Goal: Information Seeking & Learning: Check status

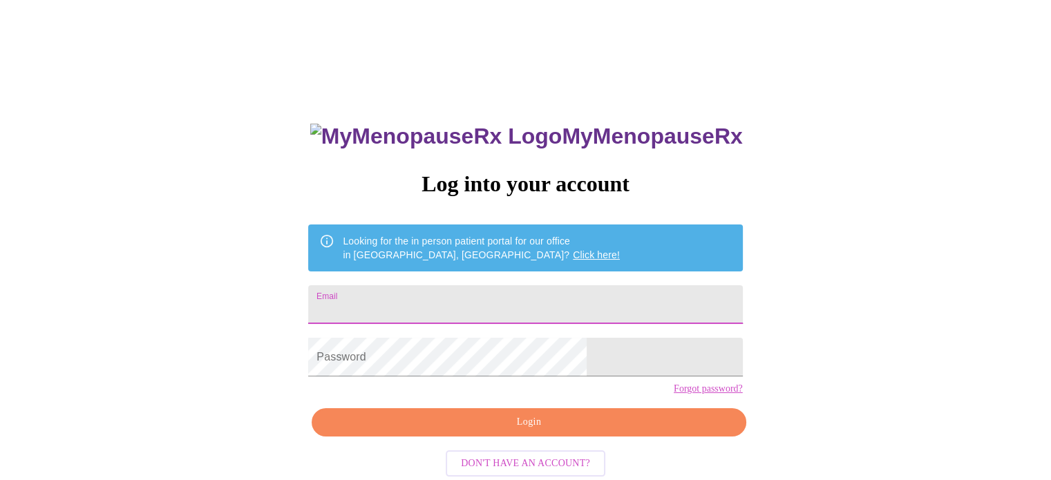
click at [537, 285] on input "Email" at bounding box center [525, 304] width 434 height 39
type input "[EMAIL_ADDRESS][DOMAIN_NAME]"
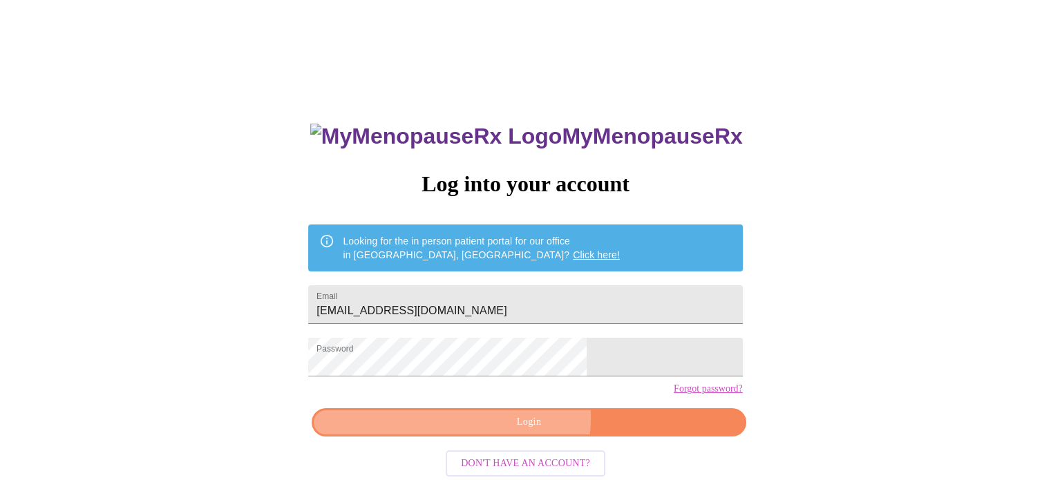
click at [514, 431] on span "Login" at bounding box center [528, 422] width 402 height 17
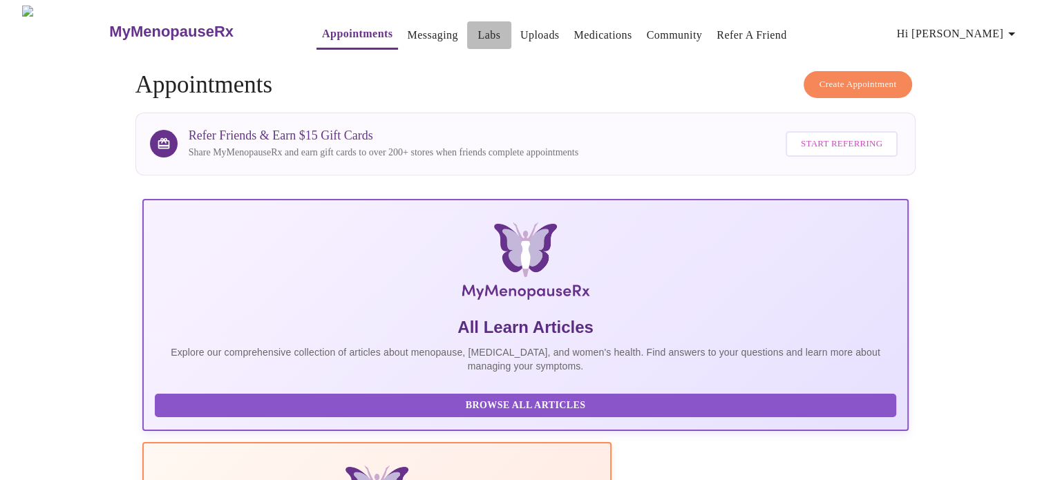
click at [477, 30] on link "Labs" at bounding box center [488, 35] width 23 height 19
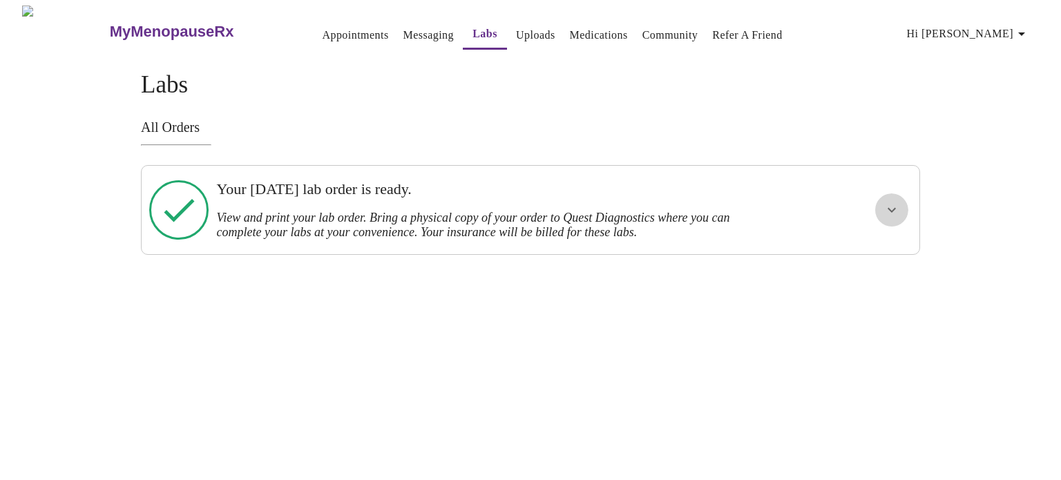
click at [888, 202] on icon "show more" at bounding box center [892, 210] width 17 height 17
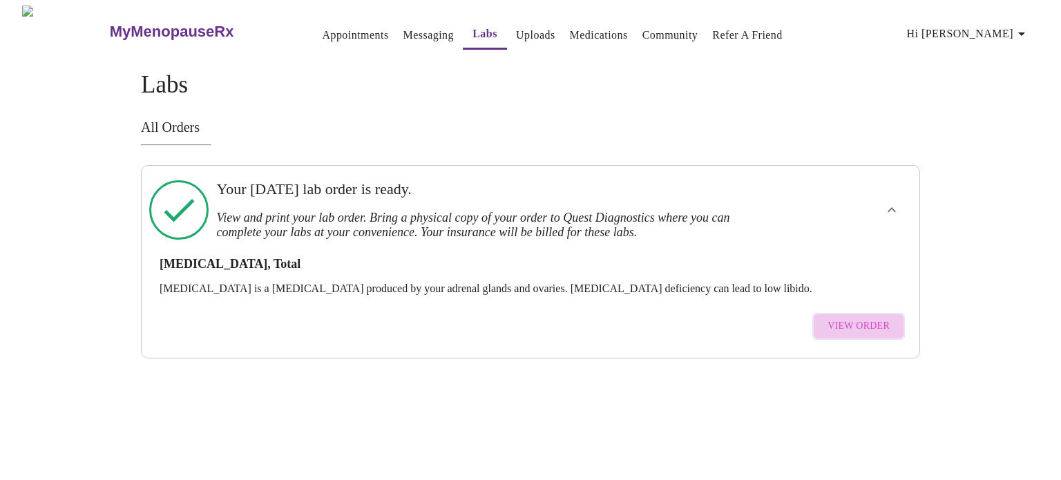
click at [865, 318] on span "View Order" at bounding box center [859, 326] width 62 height 17
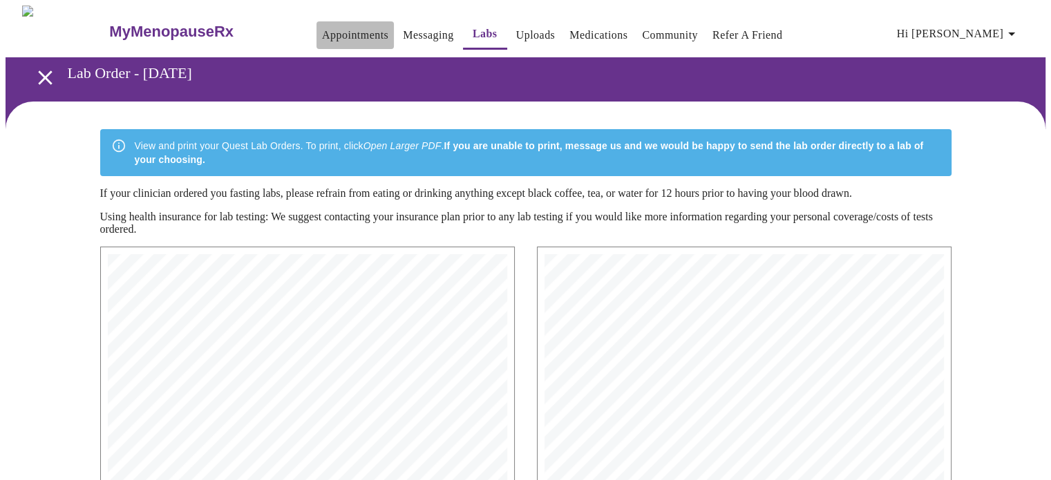
click at [322, 28] on link "Appointments" at bounding box center [355, 35] width 66 height 19
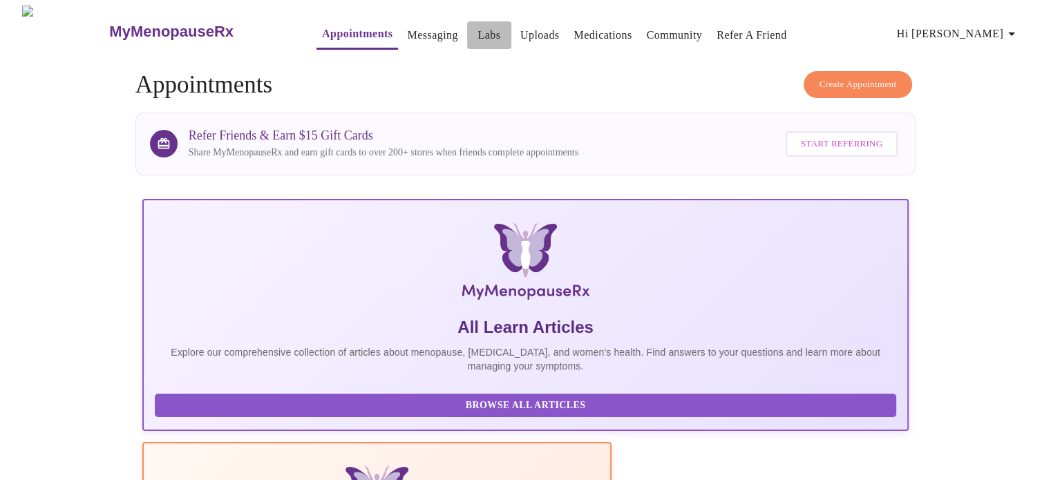
click at [477, 28] on link "Labs" at bounding box center [488, 35] width 23 height 19
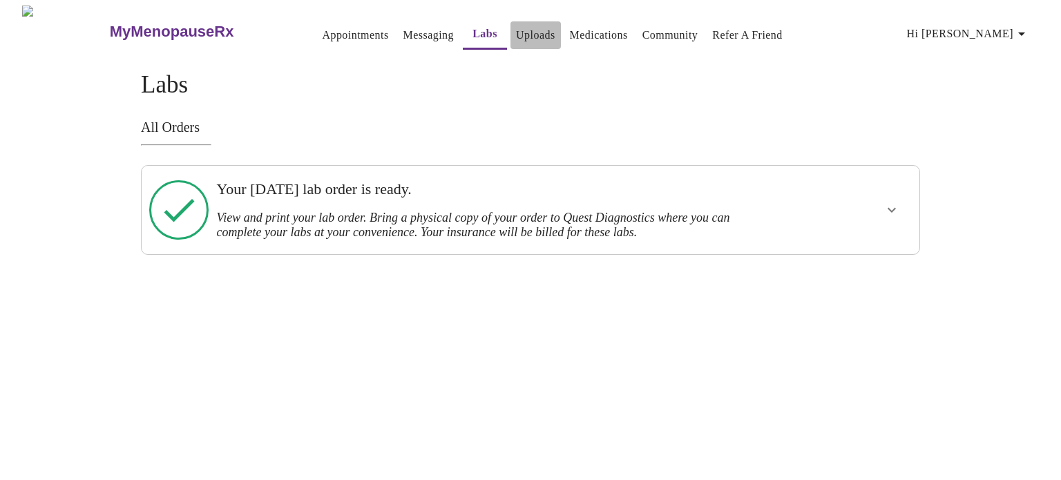
click at [518, 28] on link "Uploads" at bounding box center [535, 35] width 39 height 19
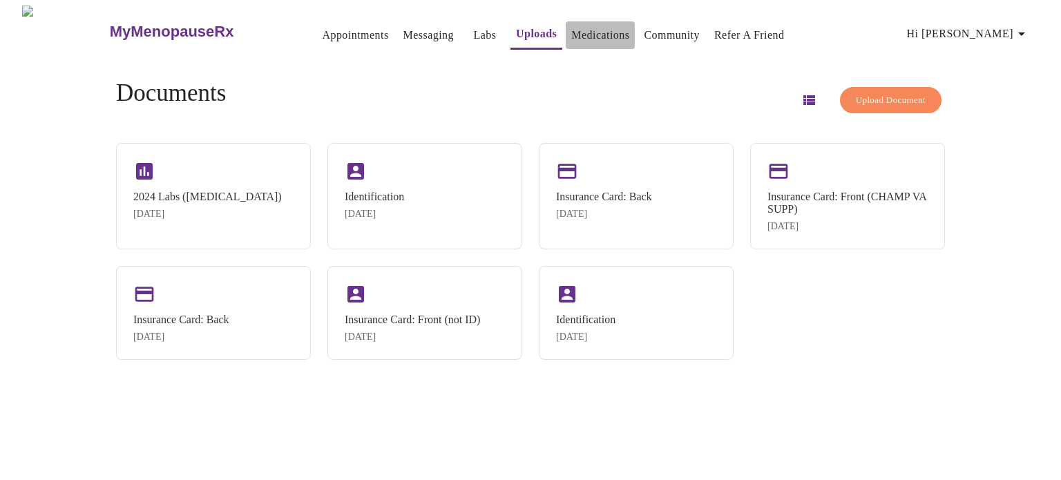
click at [586, 29] on link "Medications" at bounding box center [600, 35] width 58 height 19
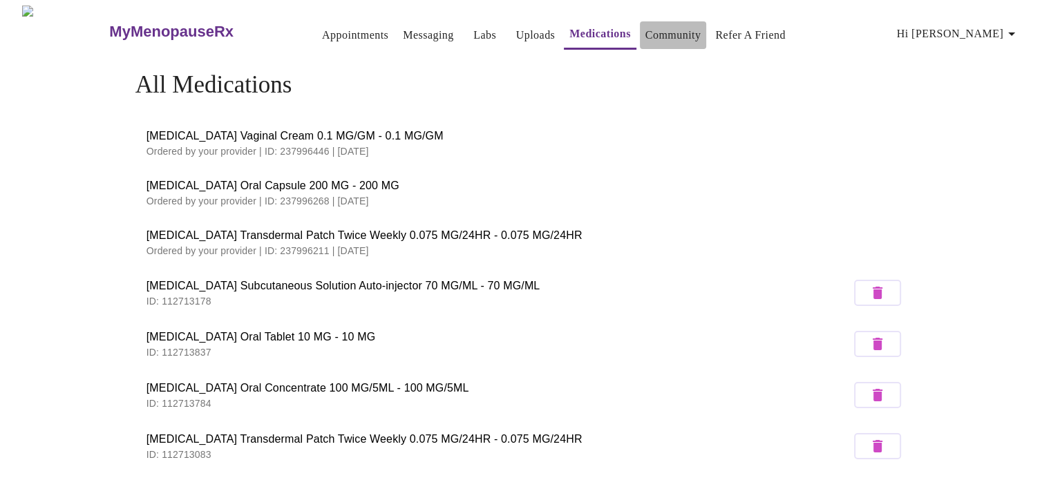
click at [649, 28] on link "Community" at bounding box center [673, 35] width 56 height 19
click at [473, 28] on link "Labs" at bounding box center [484, 35] width 23 height 19
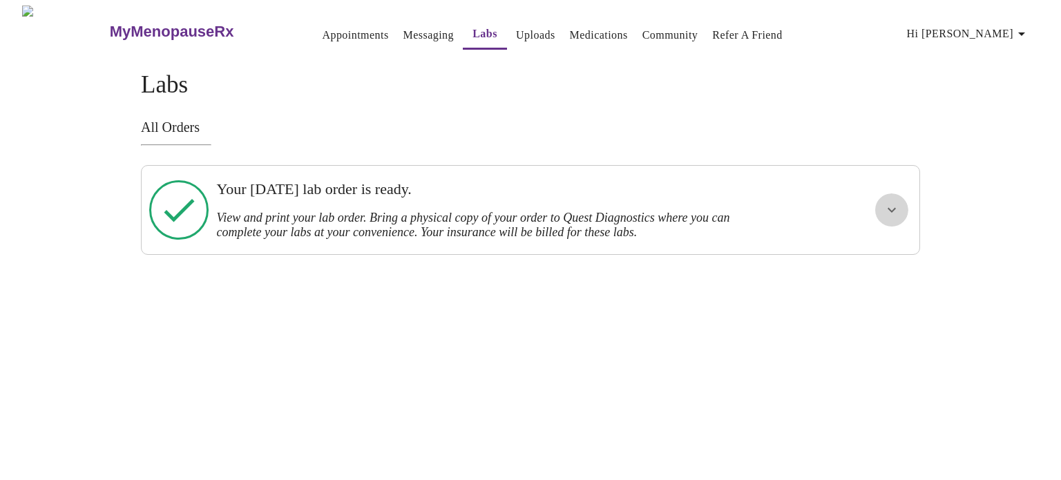
click at [893, 213] on icon "show more" at bounding box center [892, 210] width 17 height 17
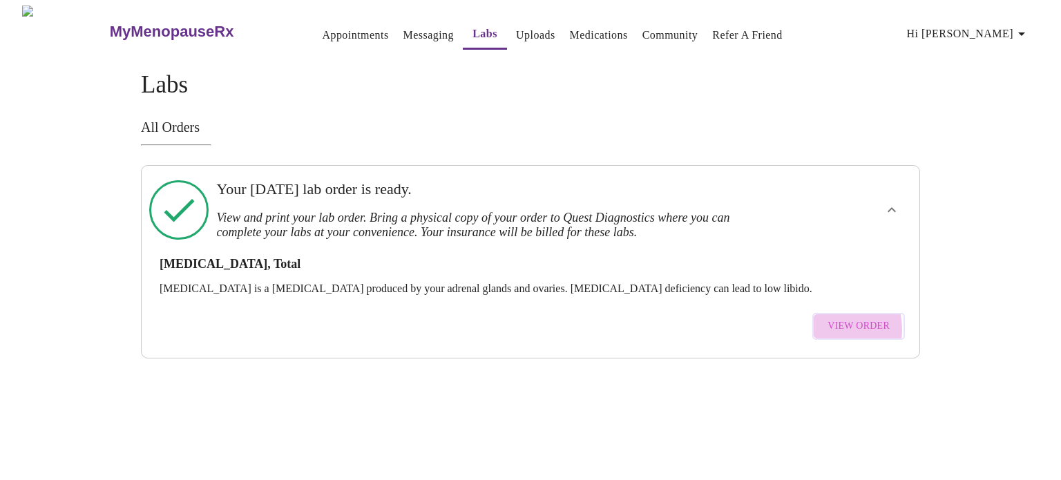
click at [834, 319] on span "View Order" at bounding box center [859, 326] width 62 height 17
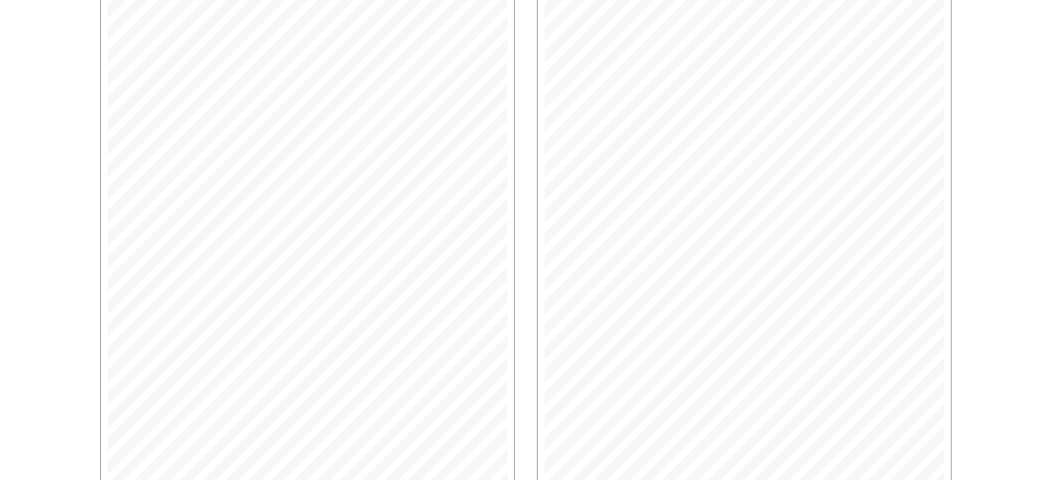
scroll to position [365, 0]
click at [598, 430] on span "Next Page" at bounding box center [590, 427] width 54 height 17
click at [698, 430] on span "Next Page" at bounding box center [703, 427] width 54 height 17
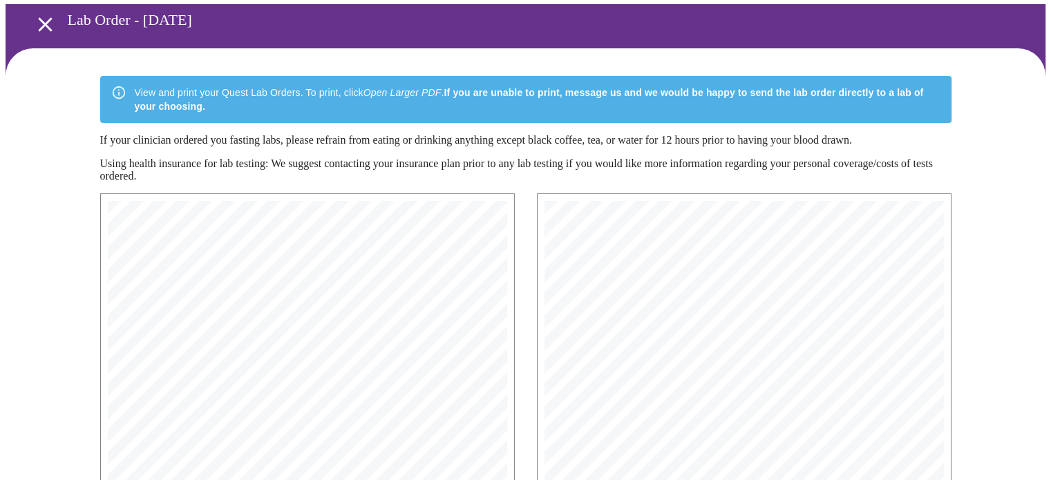
scroll to position [39, 0]
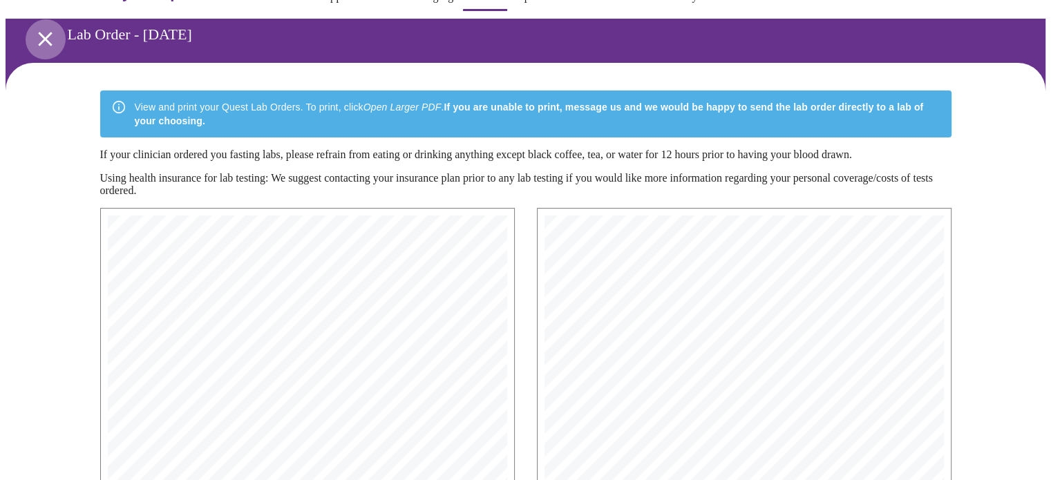
click at [36, 35] on icon "open drawer" at bounding box center [45, 39] width 24 height 24
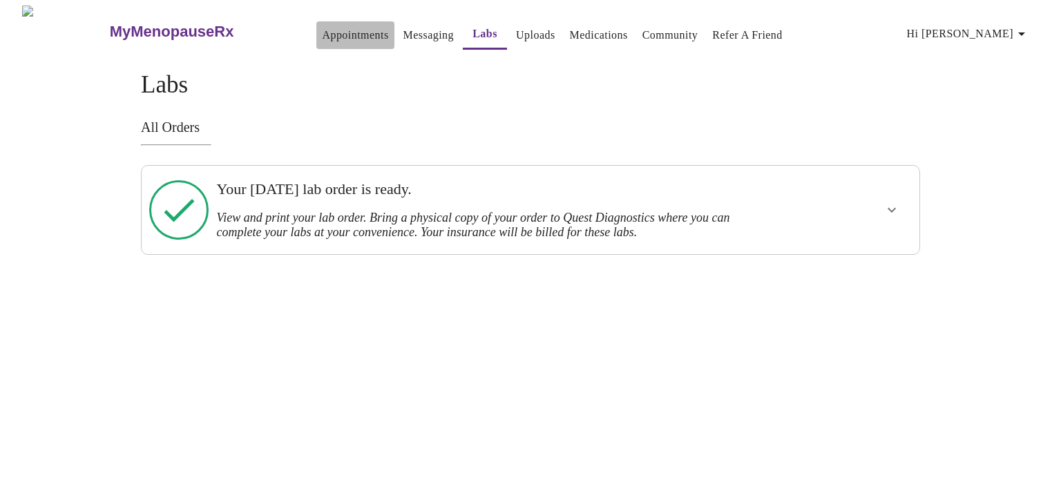
click at [328, 28] on link "Appointments" at bounding box center [355, 35] width 66 height 19
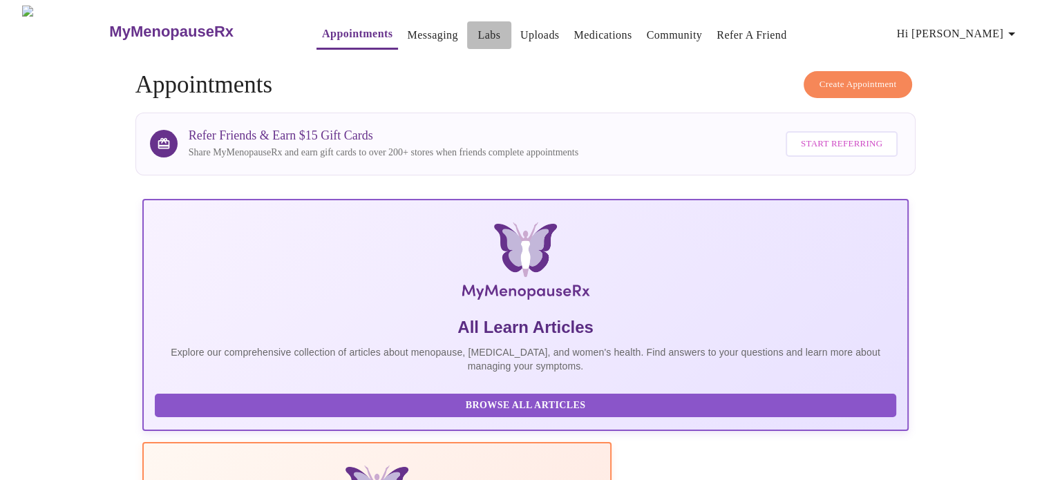
click at [477, 28] on link "Labs" at bounding box center [488, 35] width 23 height 19
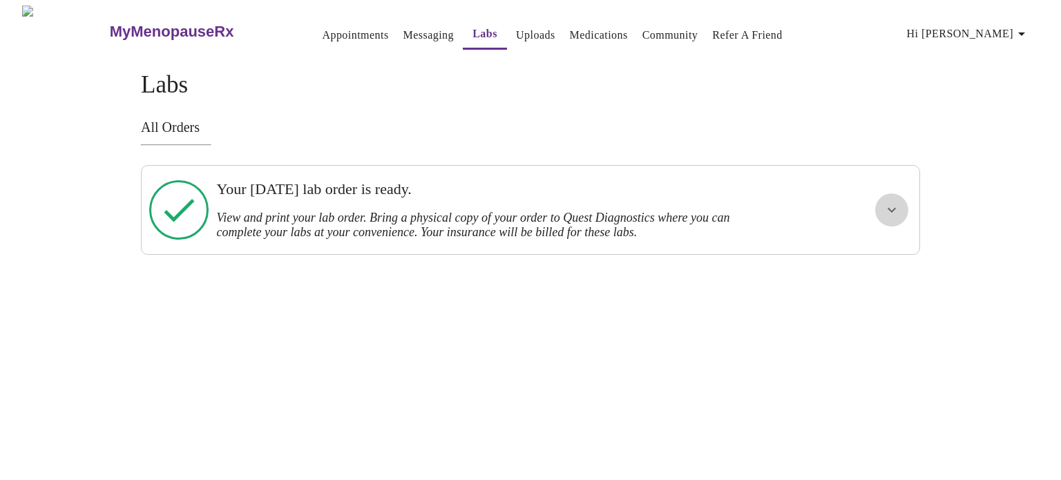
click at [892, 209] on icon "show more" at bounding box center [892, 210] width 8 height 5
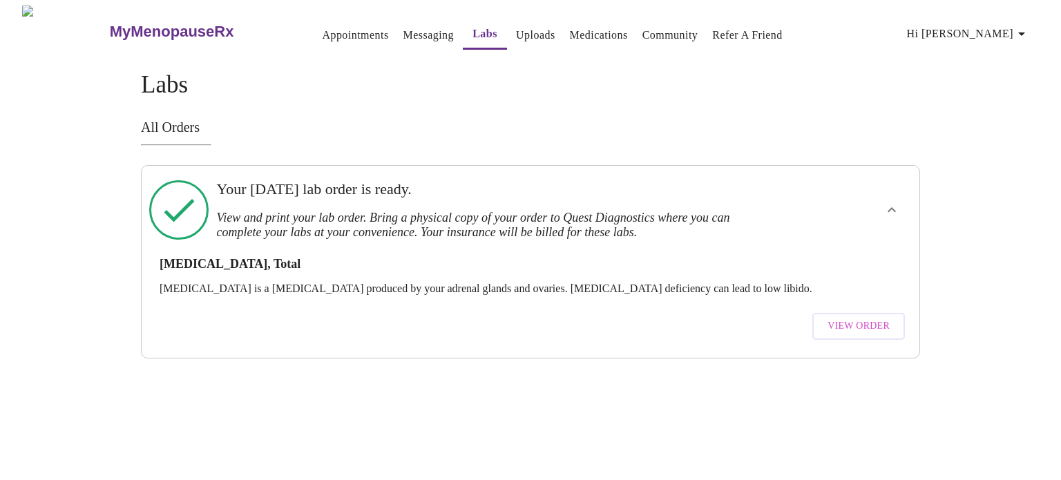
click at [857, 318] on span "View Order" at bounding box center [859, 326] width 62 height 17
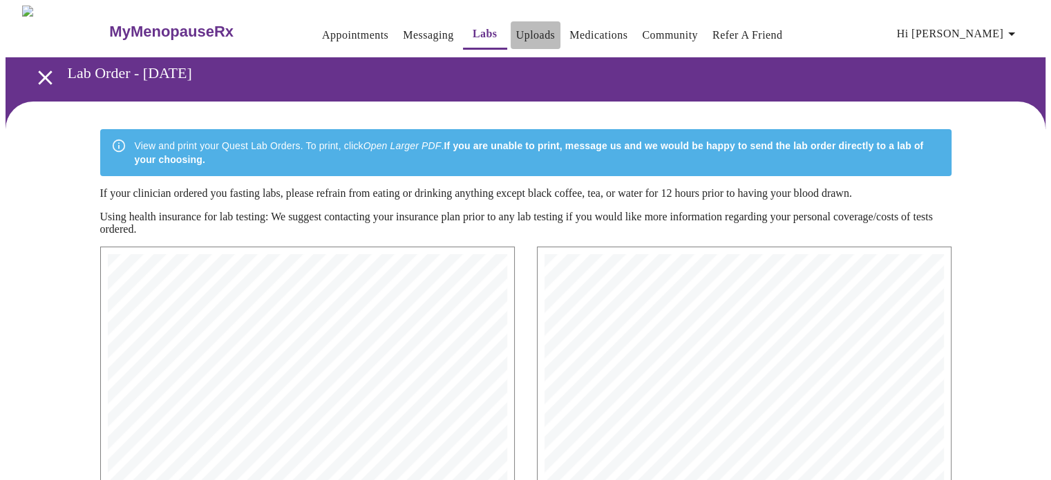
click at [516, 30] on link "Uploads" at bounding box center [535, 35] width 39 height 19
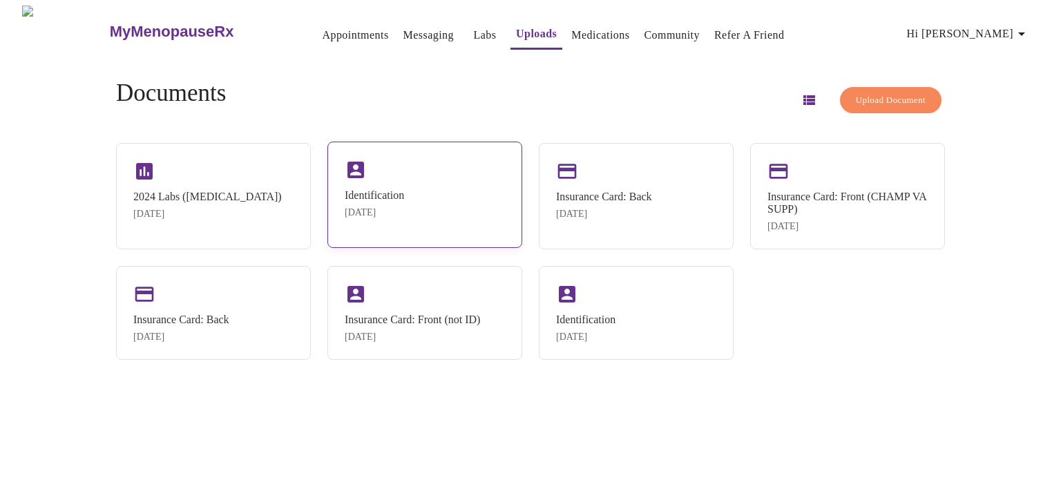
click at [422, 207] on div "Identification [DATE]" at bounding box center [424, 195] width 195 height 106
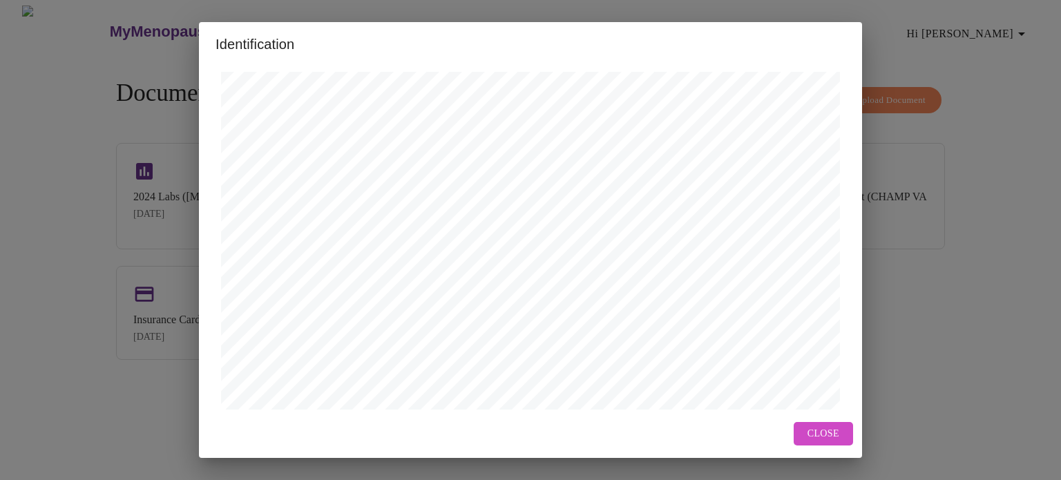
click at [826, 430] on span "Close" at bounding box center [824, 434] width 32 height 17
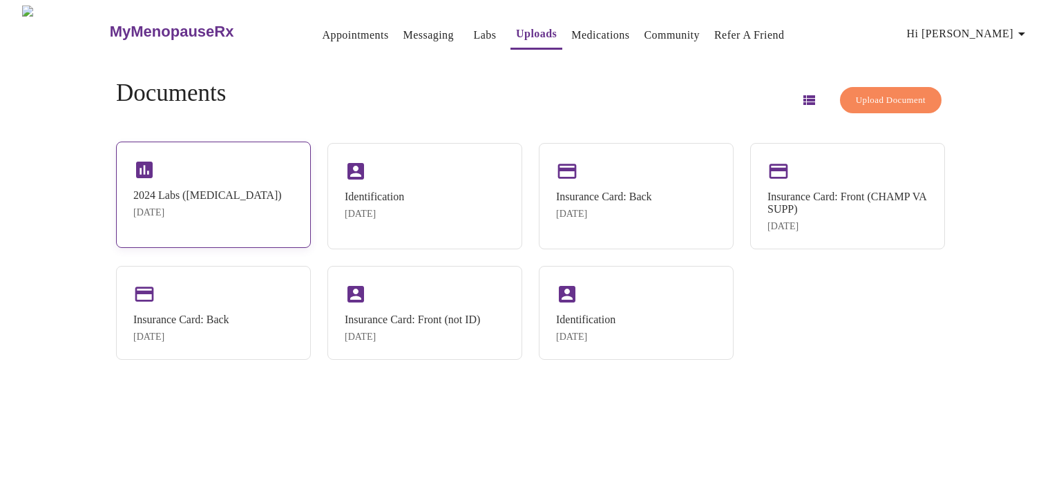
click at [269, 218] on div "[DATE]" at bounding box center [207, 212] width 149 height 11
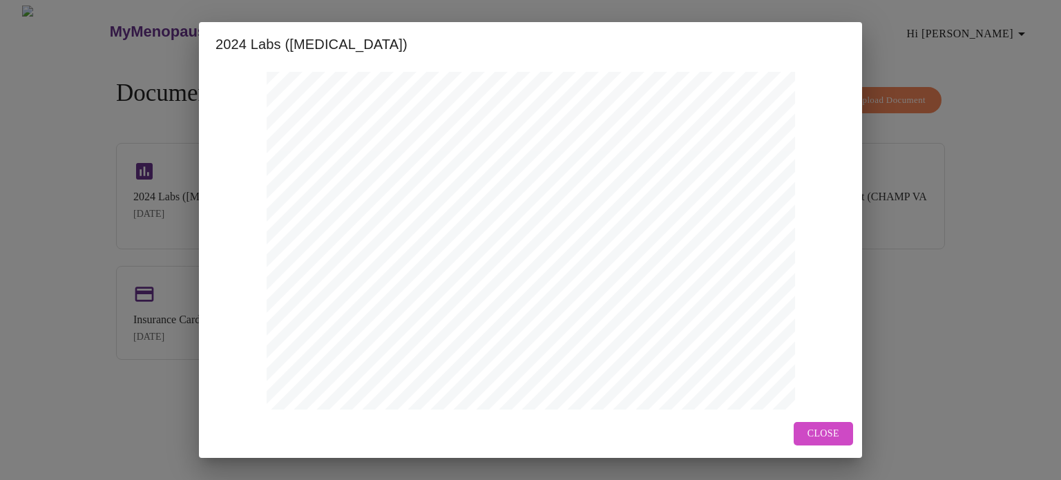
scroll to position [403, 0]
click at [459, 379] on span "Next Page" at bounding box center [453, 384] width 54 height 17
click at [508, 381] on span "Next Page" at bounding box center [514, 384] width 54 height 17
click at [497, 380] on span "Next Page" at bounding box center [514, 384] width 54 height 17
click at [511, 374] on button "Next Page" at bounding box center [514, 384] width 84 height 27
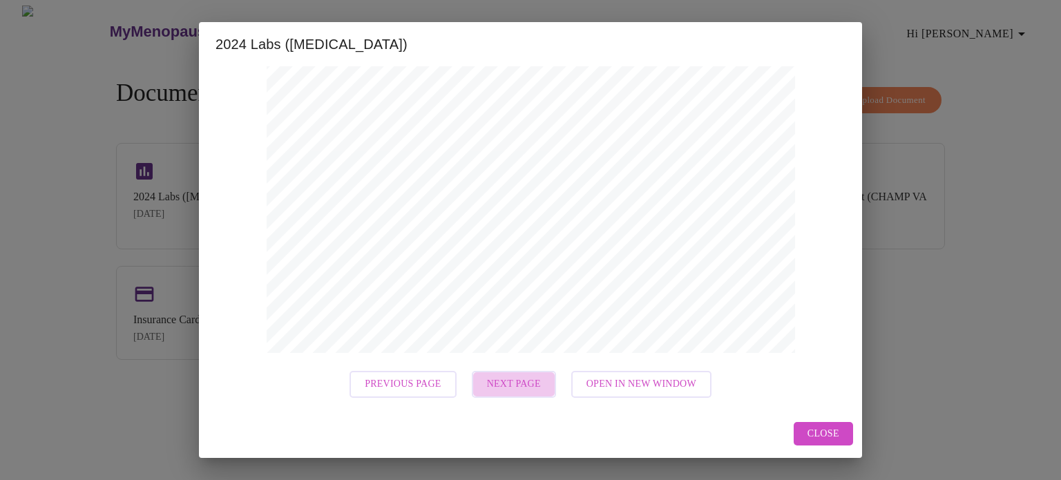
click at [513, 383] on span "Next Page" at bounding box center [514, 384] width 54 height 17
click at [508, 381] on span "Next Page" at bounding box center [514, 384] width 54 height 17
click at [462, 384] on span "Previous Page" at bounding box center [453, 384] width 76 height 17
click at [517, 383] on span "Next Page" at bounding box center [514, 384] width 54 height 17
click at [467, 376] on span "Previous Page" at bounding box center [453, 384] width 76 height 17
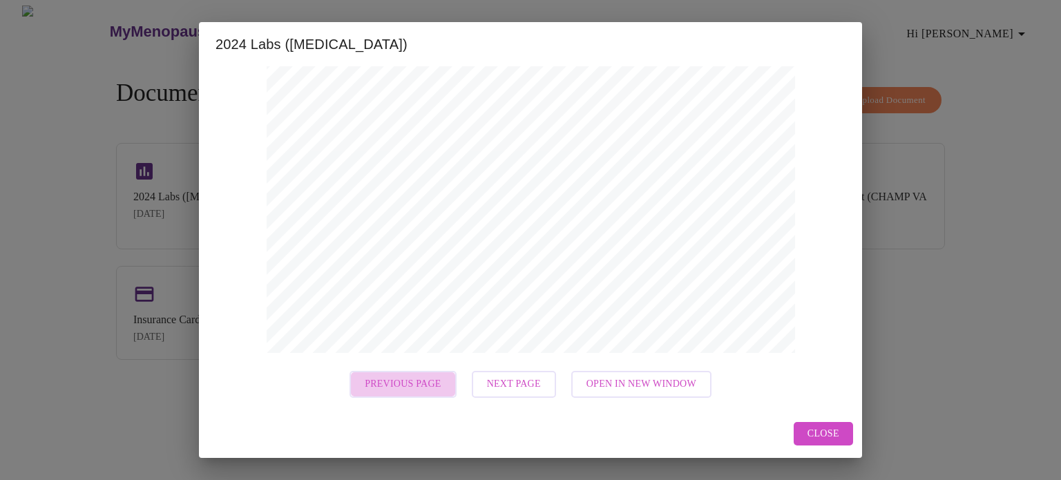
click at [426, 379] on span "Previous Page" at bounding box center [403, 384] width 76 height 17
click at [387, 385] on span "Previous Page" at bounding box center [403, 384] width 76 height 17
click at [517, 388] on span "Next Page" at bounding box center [514, 384] width 54 height 17
click at [435, 381] on span "Previous Page" at bounding box center [403, 384] width 76 height 17
click at [408, 374] on button "Previous Page" at bounding box center [403, 384] width 106 height 27
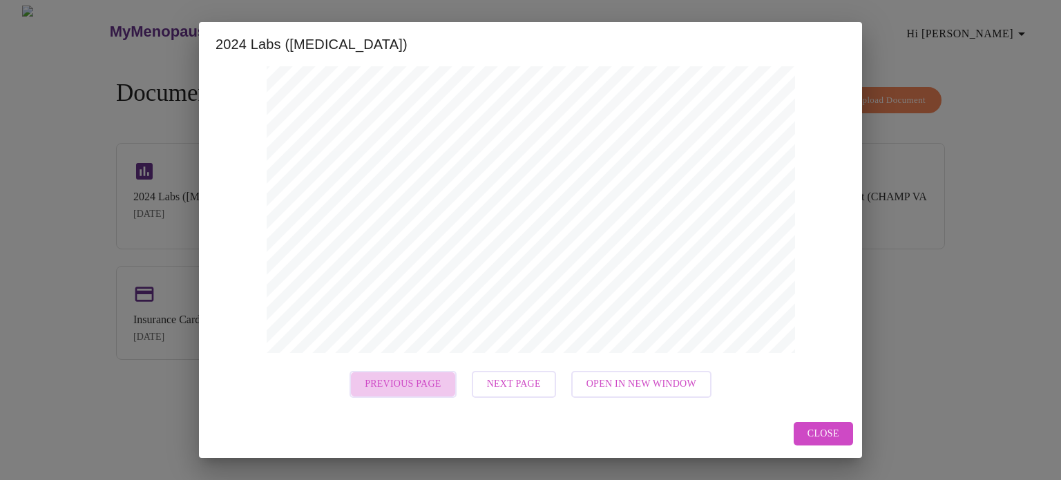
click at [427, 389] on span "Previous Page" at bounding box center [403, 384] width 76 height 17
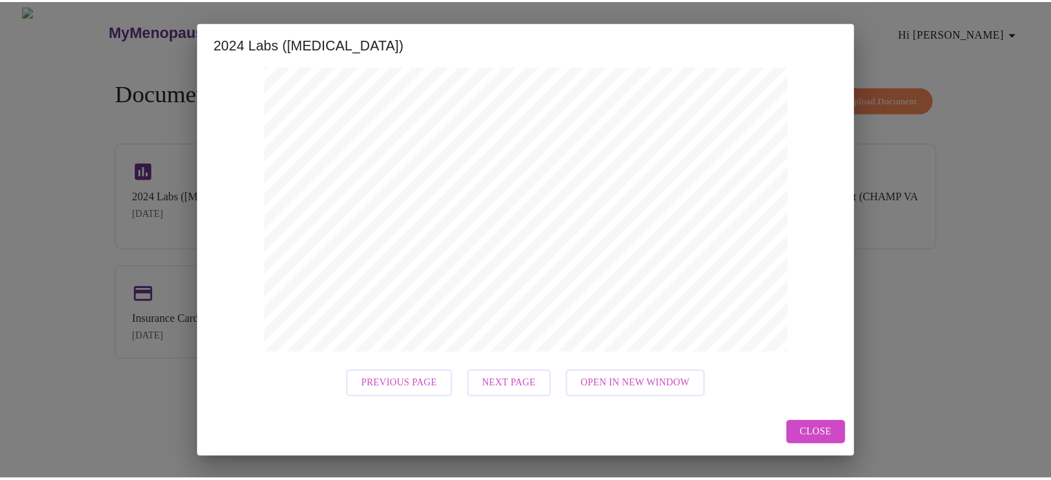
scroll to position [0, 0]
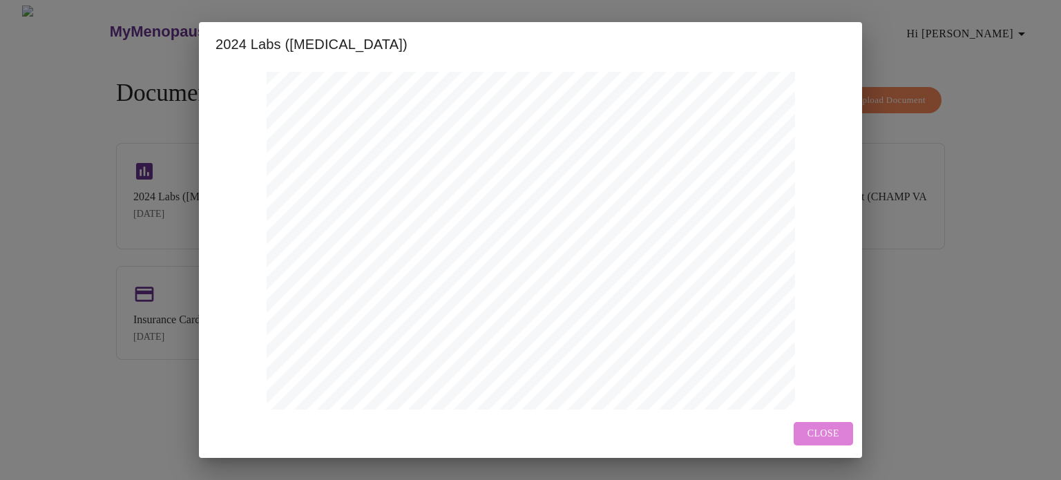
click at [816, 432] on span "Close" at bounding box center [824, 434] width 32 height 17
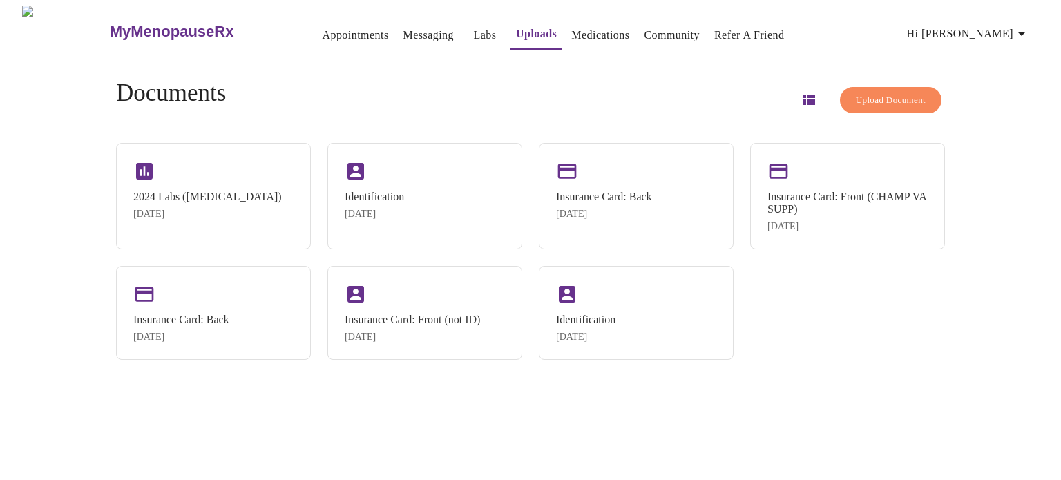
click at [474, 26] on link "Labs" at bounding box center [485, 35] width 23 height 19
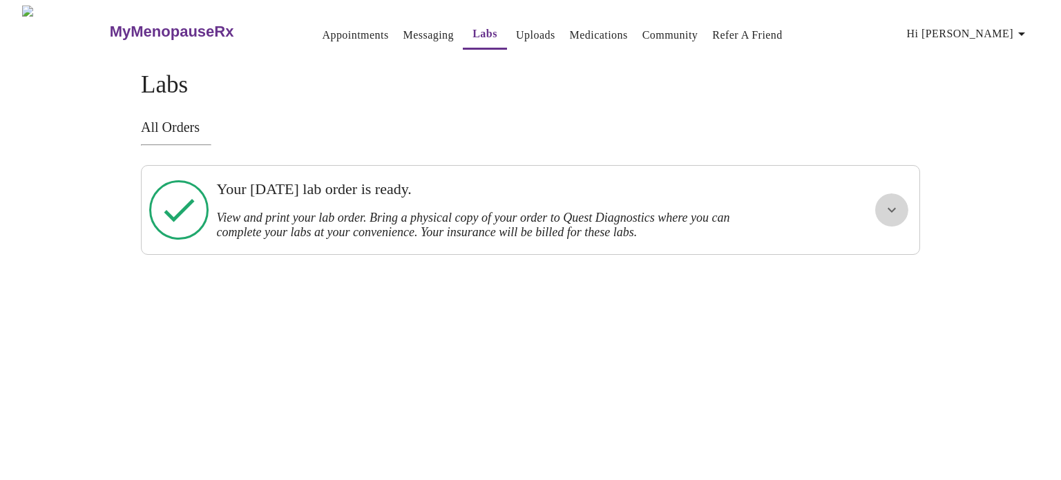
click at [884, 209] on icon "show more" at bounding box center [892, 210] width 17 height 17
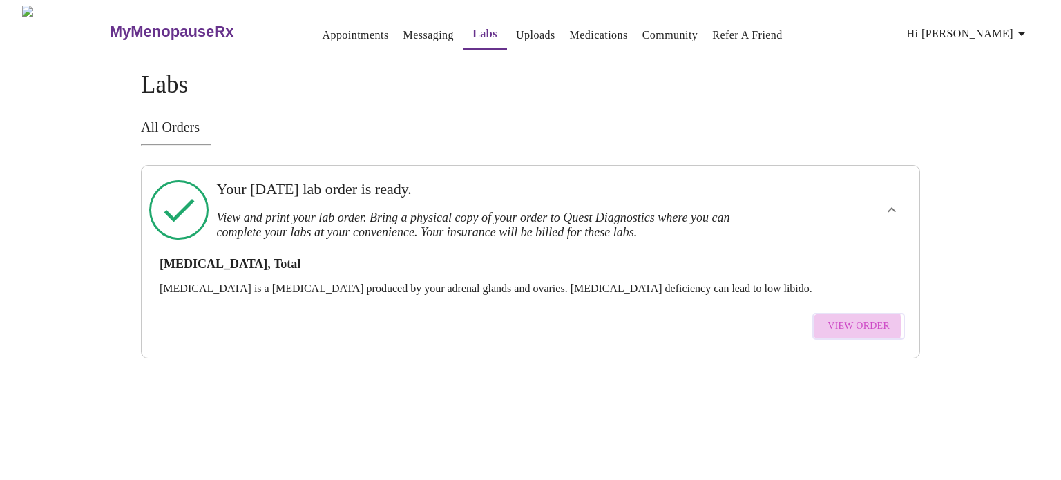
click at [843, 318] on span "View Order" at bounding box center [859, 326] width 62 height 17
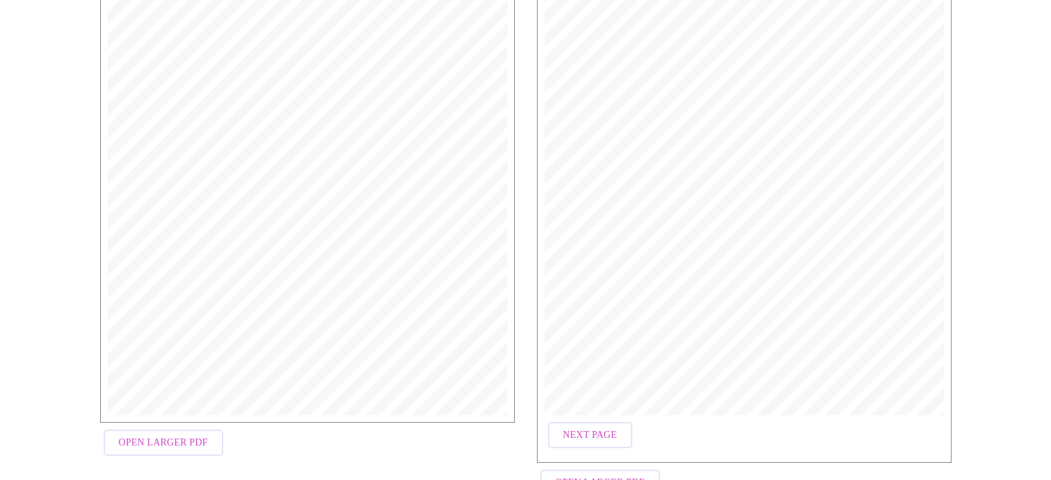
scroll to position [408, 0]
click at [611, 381] on span "Next Page" at bounding box center [590, 383] width 54 height 17
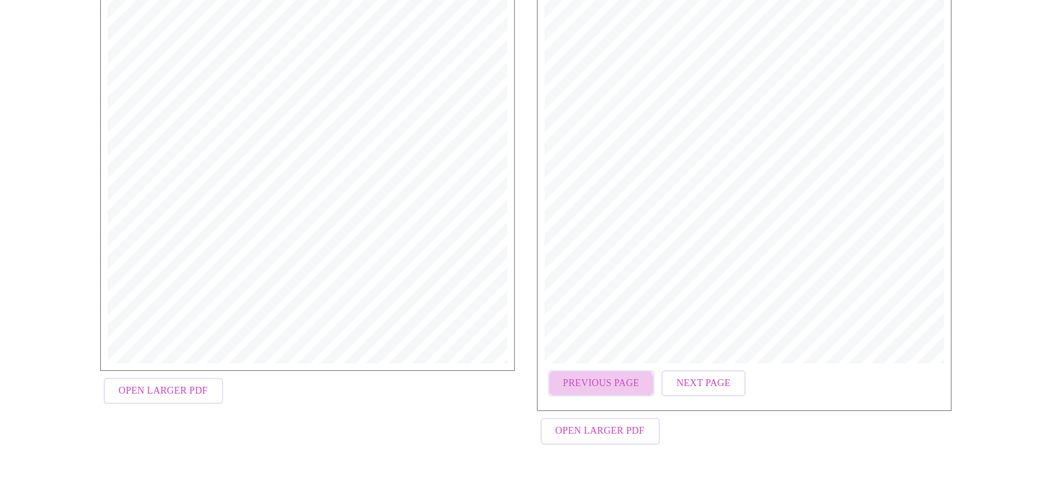
click at [589, 392] on span "Previous Page" at bounding box center [601, 383] width 76 height 17
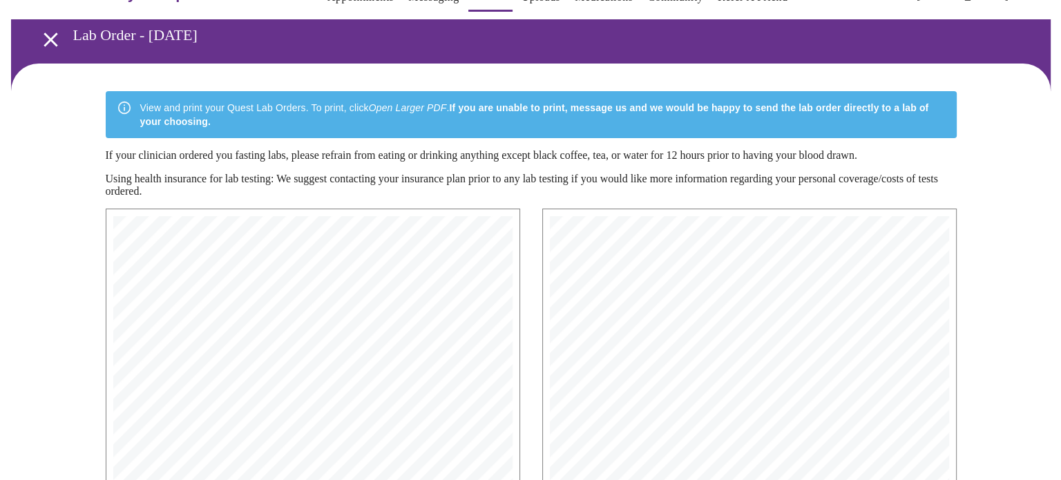
scroll to position [0, 0]
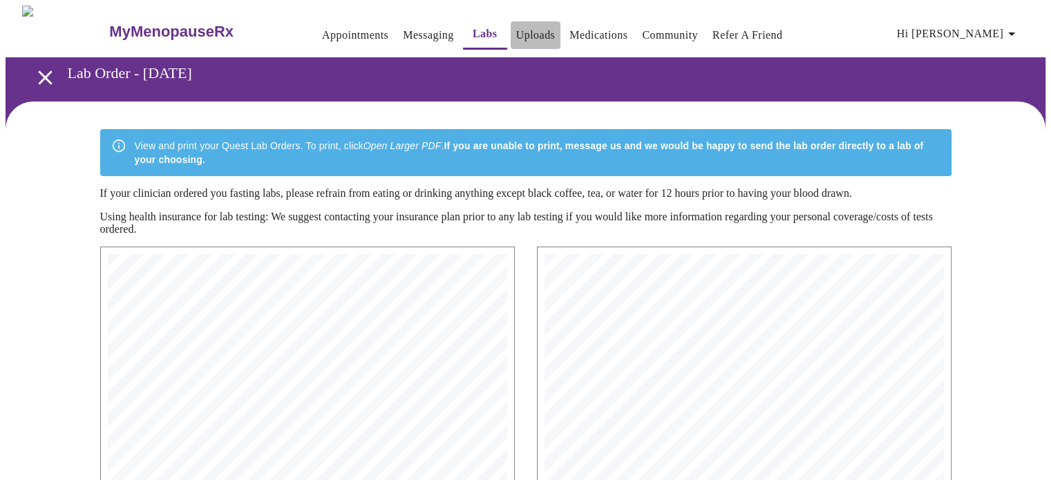
click at [516, 32] on link "Uploads" at bounding box center [535, 35] width 39 height 19
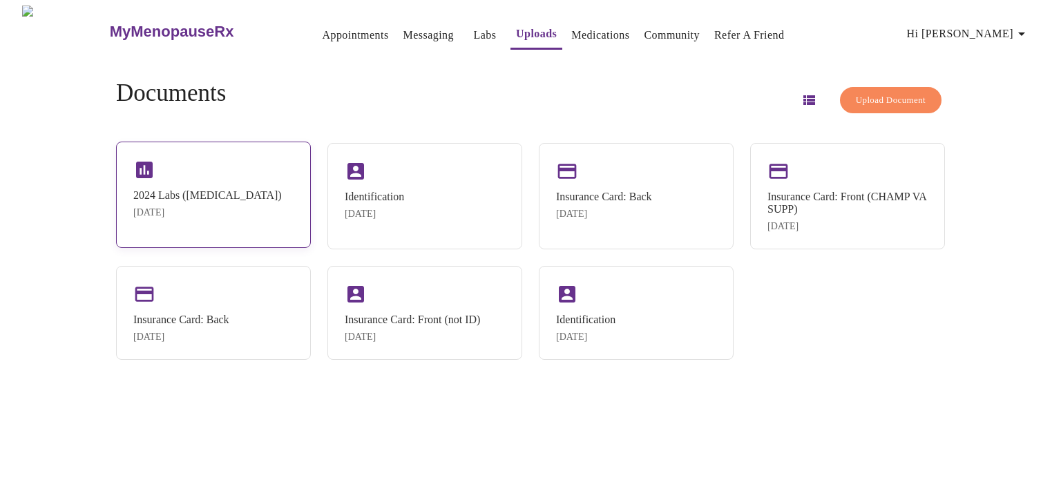
click at [256, 218] on div "[DATE]" at bounding box center [207, 212] width 149 height 11
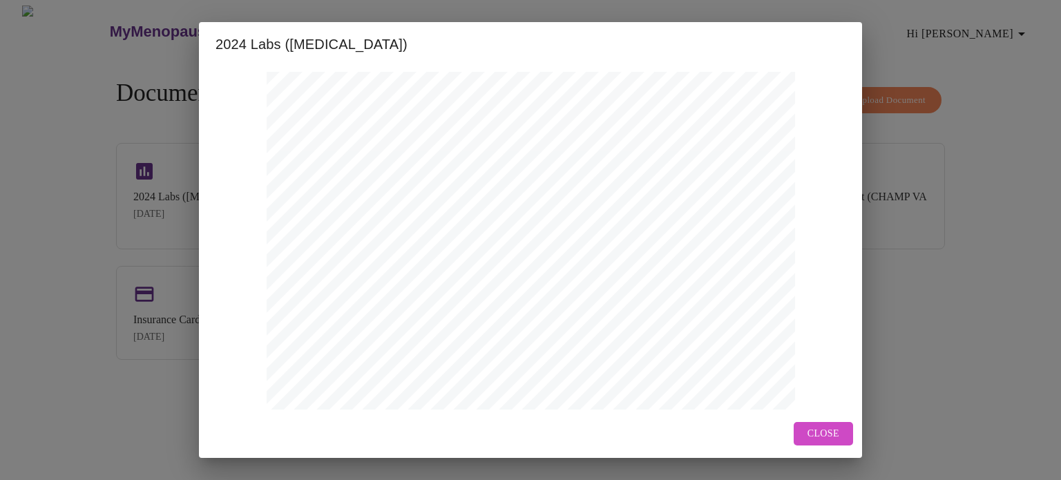
scroll to position [403, 0]
click at [453, 376] on span "Next Page" at bounding box center [453, 384] width 54 height 17
click at [511, 381] on span "Next Page" at bounding box center [514, 384] width 54 height 17
click at [507, 386] on span "Next Page" at bounding box center [514, 384] width 54 height 17
click at [517, 379] on span "Next Page" at bounding box center [514, 384] width 54 height 17
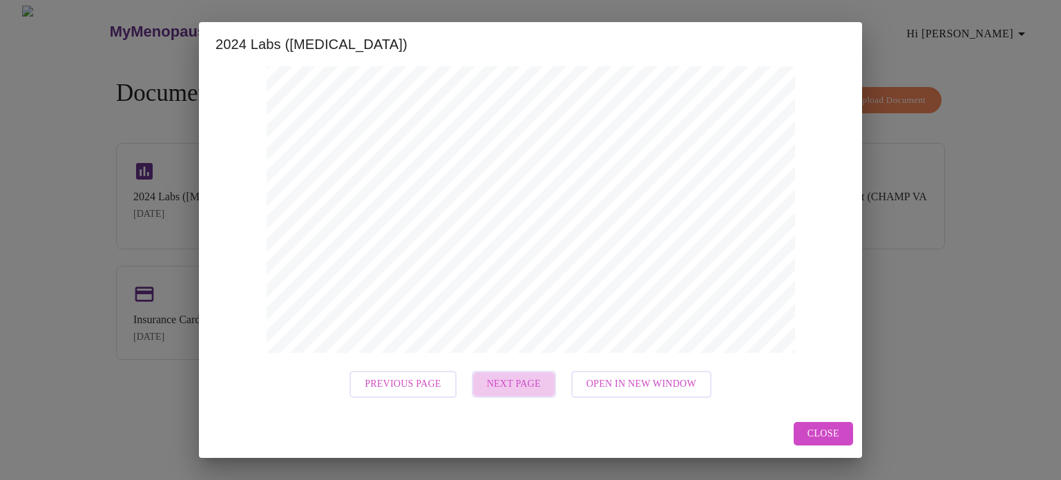
click at [519, 381] on span "Next Page" at bounding box center [514, 384] width 54 height 17
click at [415, 379] on span "Previous Page" at bounding box center [403, 384] width 76 height 17
click at [827, 430] on span "Close" at bounding box center [824, 434] width 32 height 17
